Goal: Information Seeking & Learning: Learn about a topic

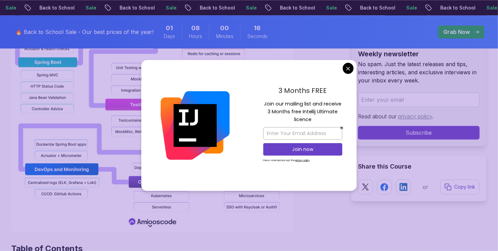
scroll to position [783, 0]
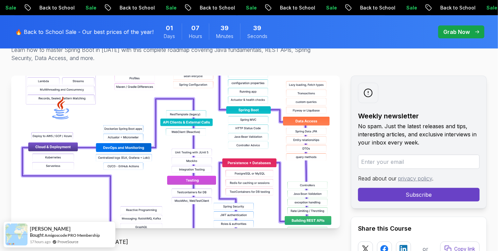
scroll to position [128, 0]
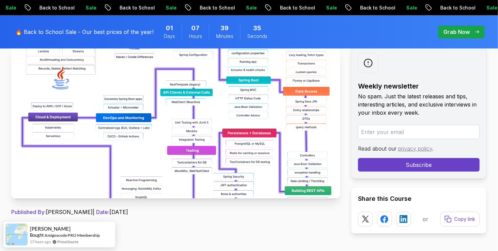
click at [251, 135] on img at bounding box center [175, 122] width 329 height 153
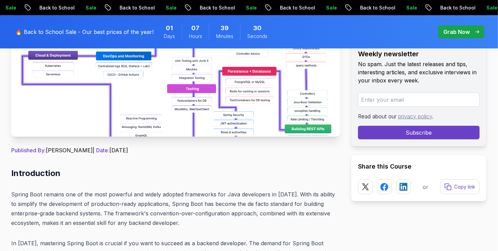
scroll to position [187, 0]
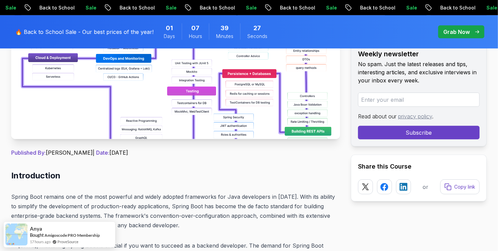
drag, startPoint x: 164, startPoint y: 145, endPoint x: 200, endPoint y: 111, distance: 49.3
click at [200, 111] on img at bounding box center [175, 62] width 329 height 153
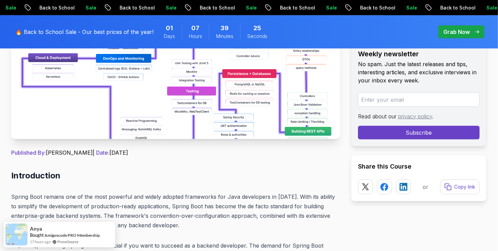
click at [247, 112] on img at bounding box center [175, 62] width 329 height 153
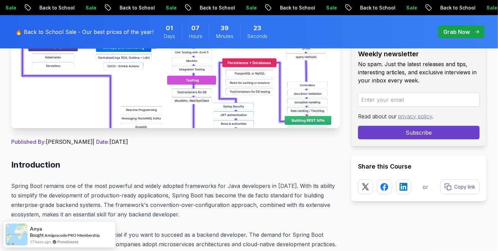
click at [294, 120] on img at bounding box center [175, 52] width 329 height 153
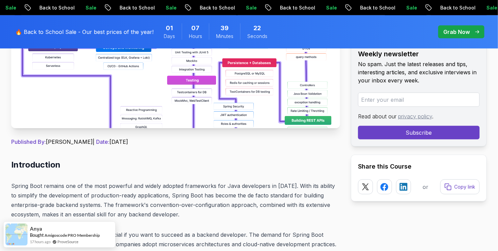
click at [294, 120] on img at bounding box center [175, 52] width 329 height 153
click at [295, 105] on img at bounding box center [175, 52] width 329 height 153
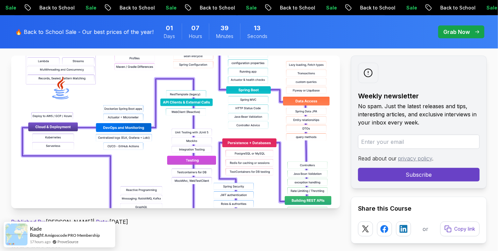
scroll to position [118, 0]
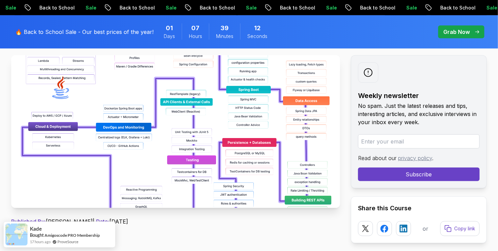
click at [255, 157] on img at bounding box center [175, 131] width 329 height 153
drag, startPoint x: 255, startPoint y: 157, endPoint x: 260, endPoint y: 180, distance: 23.8
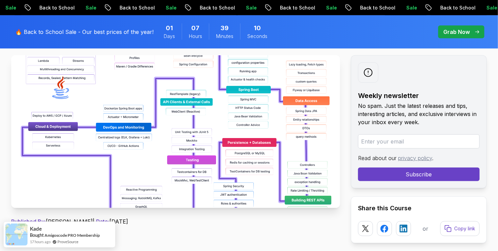
click at [260, 180] on img at bounding box center [175, 131] width 329 height 153
